Goal: Task Accomplishment & Management: Complete application form

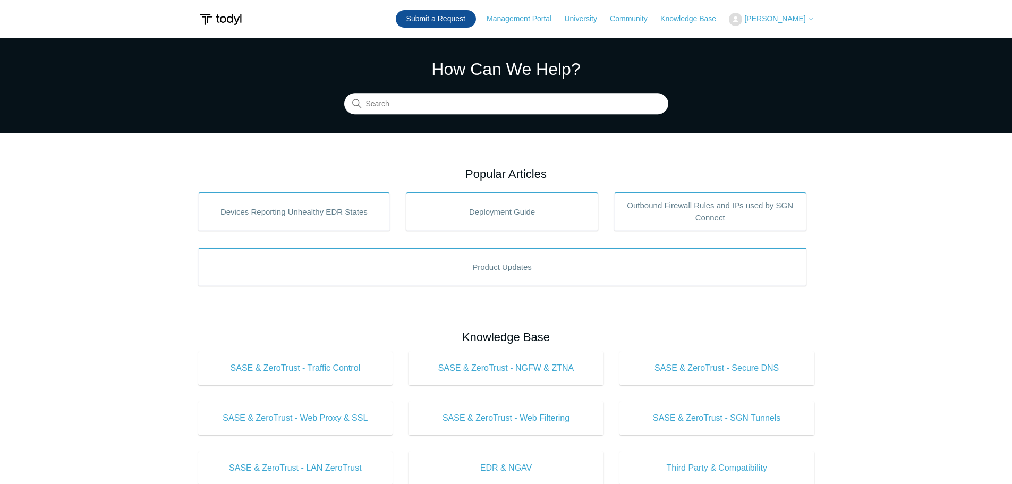
click at [450, 15] on link "Submit a Request" at bounding box center [436, 19] width 80 height 18
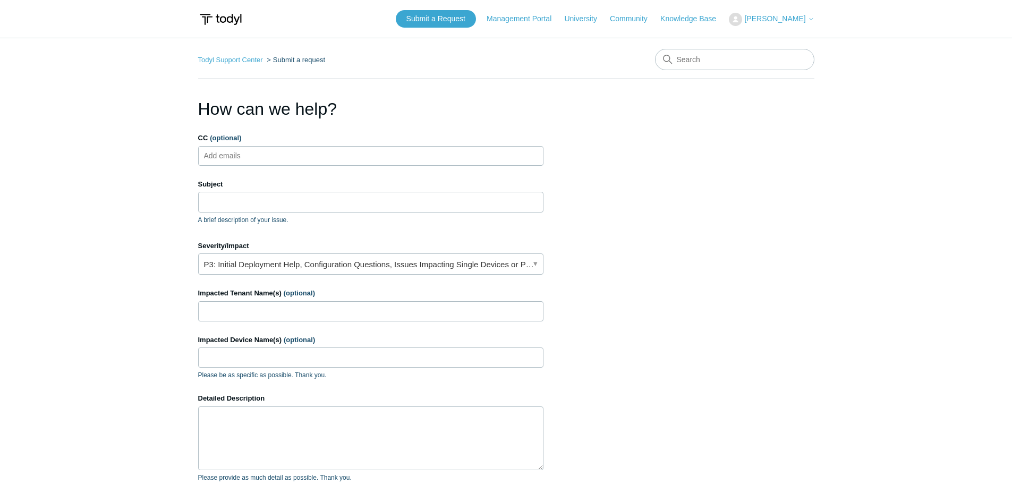
click at [257, 158] on input "CC (optional)" at bounding box center [231, 156] width 63 height 16
type input "[PERSON_NAME]"
click at [263, 155] on span "close" at bounding box center [265, 156] width 4 height 12
paste input "[PERSON_NAME][EMAIL_ADDRESS][DOMAIN_NAME]"
type input "[PERSON_NAME][EMAIL_ADDRESS][DOMAIN_NAME]"
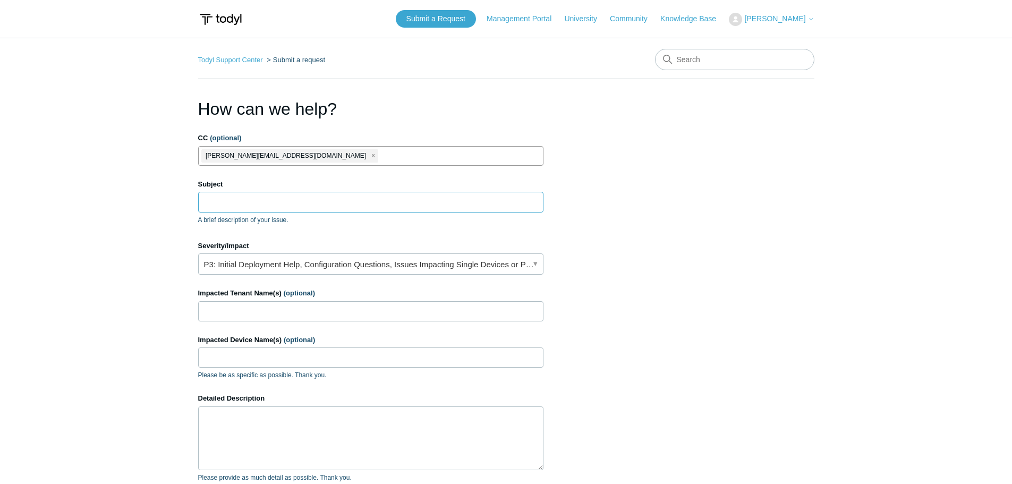
click at [225, 204] on input "Subject" at bounding box center [370, 202] width 345 height 20
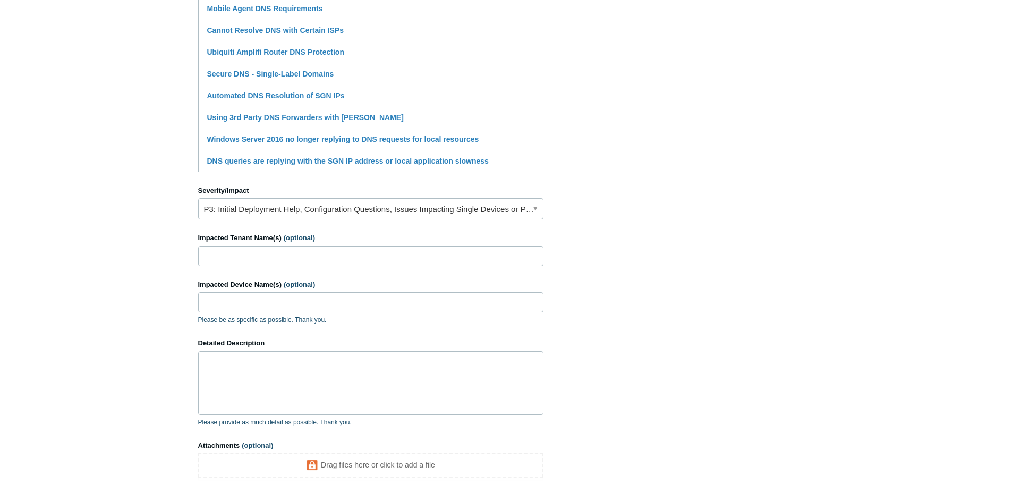
scroll to position [319, 0]
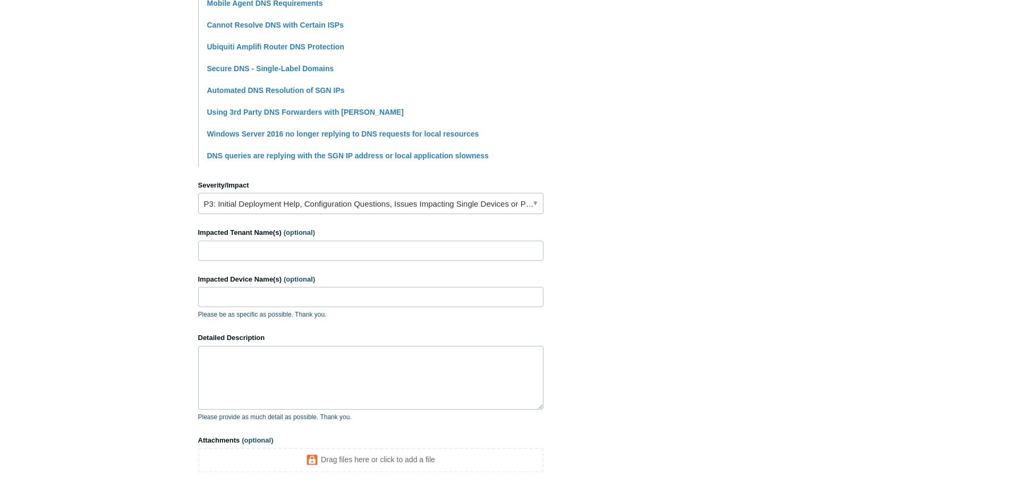
type input "DNS Issue"
click at [238, 206] on link "P3: Initial Deployment Help, Configuration Questions, Issues Impacting Single D…" at bounding box center [370, 203] width 345 height 21
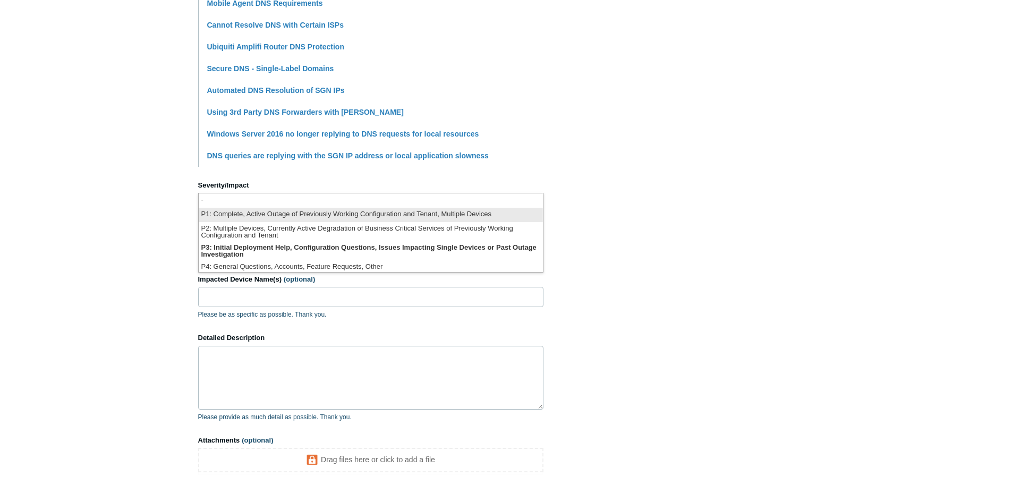
click at [238, 215] on li "P1: Complete, Active Outage of Previously Working Configuration and Tenant, Mul…" at bounding box center [371, 215] width 344 height 14
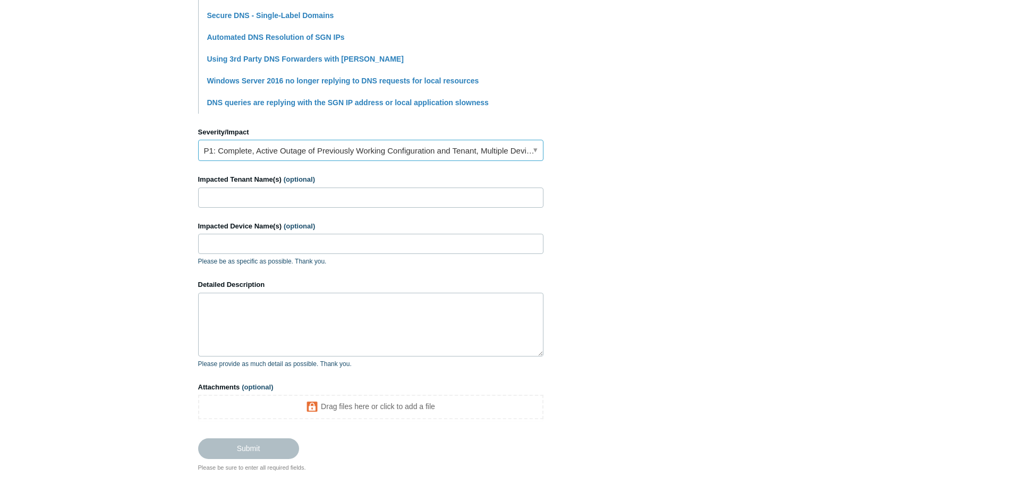
scroll to position [425, 0]
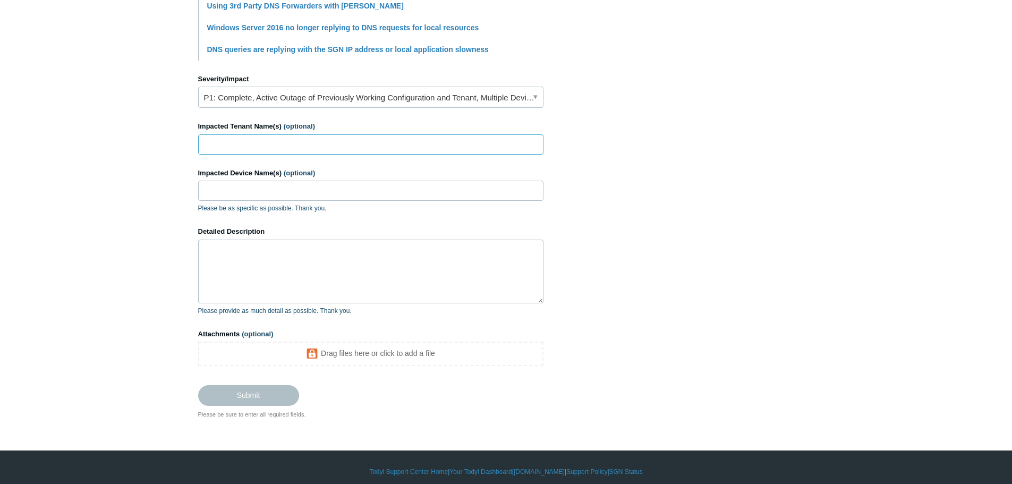
click at [230, 144] on input "Impacted Tenant Name(s) (optional)" at bounding box center [370, 144] width 345 height 20
type input "[PERSON_NAME]"
drag, startPoint x: 224, startPoint y: 263, endPoint x: 244, endPoint y: 258, distance: 20.4
click at [224, 263] on textarea "Detailed Description" at bounding box center [370, 272] width 345 height 64
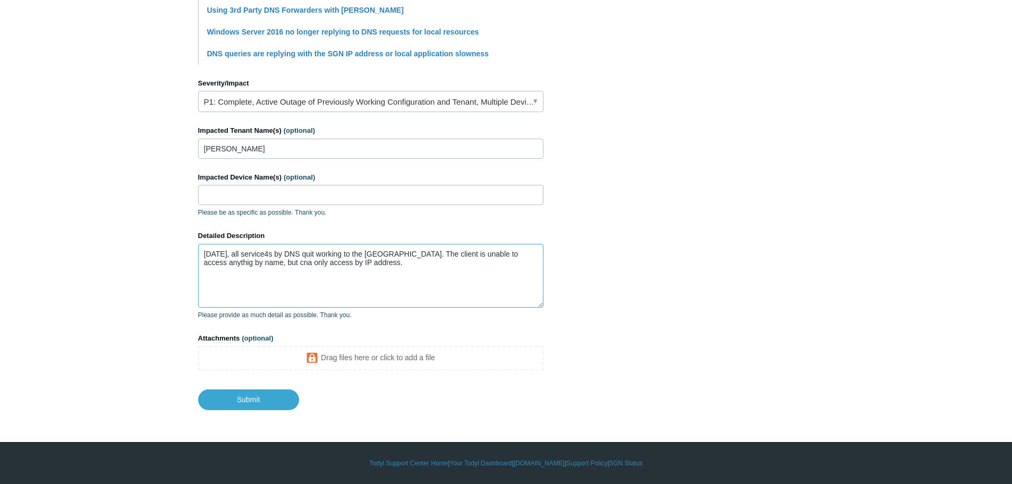
click at [261, 251] on textarea "[DATE], all service4s by DNS quit working to the [GEOGRAPHIC_DATA]. The client …" at bounding box center [370, 276] width 345 height 64
type textarea "[DATE], all services by DNS quit working to the [GEOGRAPHIC_DATA]. The client i…"
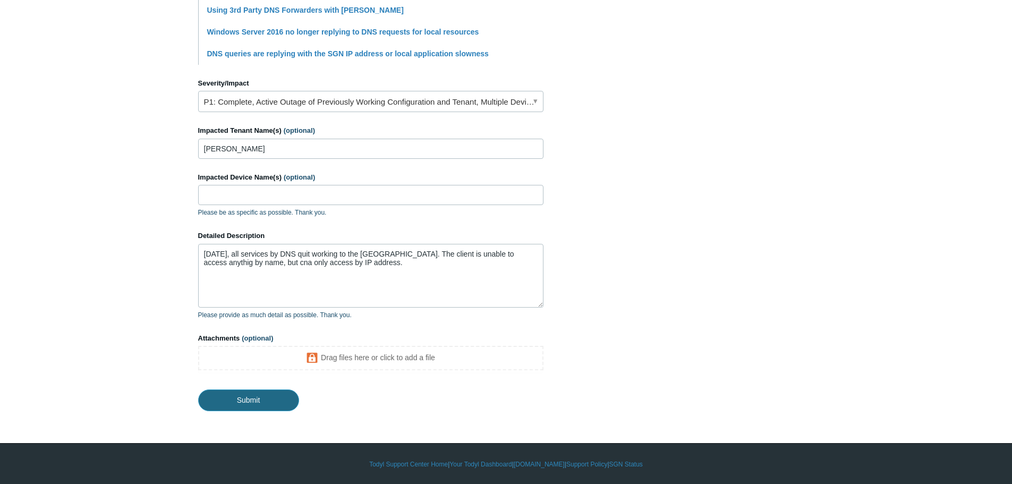
click at [249, 403] on input "Submit" at bounding box center [248, 399] width 101 height 21
